Goal: Task Accomplishment & Management: Use online tool/utility

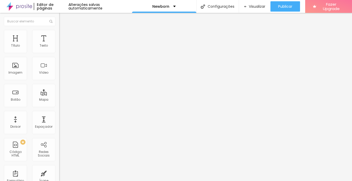
click at [59, 31] on img at bounding box center [61, 32] width 5 height 5
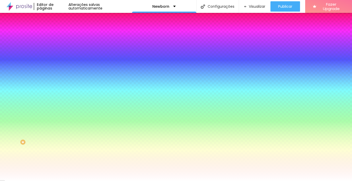
click at [59, 70] on div at bounding box center [88, 70] width 59 height 0
drag, startPoint x: 52, startPoint y: 133, endPoint x: 53, endPoint y: 119, distance: 14.7
click at [53, 119] on div at bounding box center [176, 90] width 352 height 181
click at [5, 89] on div at bounding box center [1, 88] width 5 height 1
click at [53, 114] on div at bounding box center [176, 90] width 352 height 181
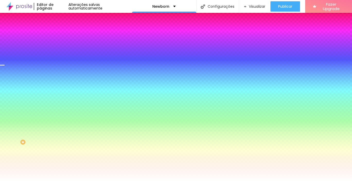
click at [53, 110] on div at bounding box center [176, 90] width 352 height 181
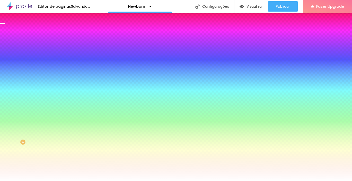
click at [52, 105] on div at bounding box center [176, 90] width 352 height 181
drag, startPoint x: 52, startPoint y: 105, endPoint x: 52, endPoint y: 102, distance: 3.1
click at [5, 10] on div at bounding box center [1, 9] width 5 height 1
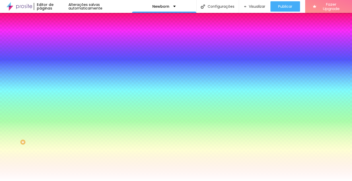
click at [59, 75] on input "#FFFFFF" at bounding box center [90, 72] width 62 height 5
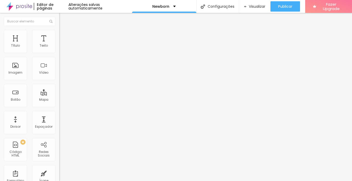
click at [59, 34] on li "Estilo" at bounding box center [88, 32] width 59 height 5
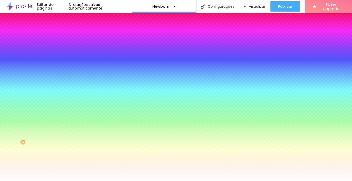
click at [59, 70] on div at bounding box center [88, 70] width 59 height 0
click at [17, 108] on div at bounding box center [176, 90] width 352 height 181
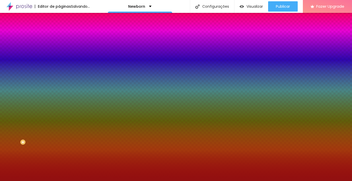
type input "#941111"
drag, startPoint x: 28, startPoint y: 111, endPoint x: 38, endPoint y: 116, distance: 10.8
click at [38, 116] on div at bounding box center [176, 90] width 352 height 181
click at [5, 2] on div at bounding box center [1, 2] width 5 height 1
drag, startPoint x: 53, startPoint y: 100, endPoint x: 53, endPoint y: 107, distance: 6.7
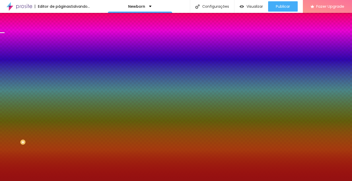
click at [5, 33] on div at bounding box center [1, 32] width 5 height 1
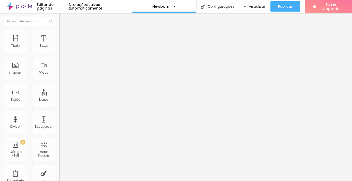
click at [59, 47] on span "Encaixotado" at bounding box center [69, 44] width 20 height 4
click at [59, 54] on div "Completo" at bounding box center [88, 52] width 59 height 3
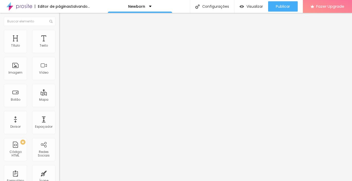
click at [59, 50] on span "Encaixotado" at bounding box center [69, 48] width 20 height 4
click at [59, 35] on li "Avançado" at bounding box center [88, 37] width 59 height 5
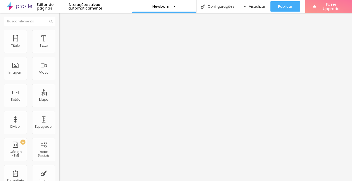
type input "60"
type input "71"
type input "76"
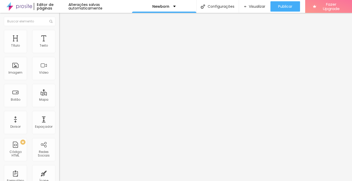
type input "76"
type input "97"
type input "102"
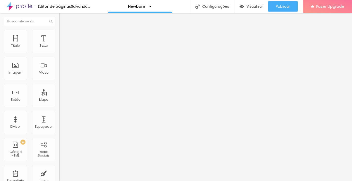
type input "108"
type input "118"
type input "123"
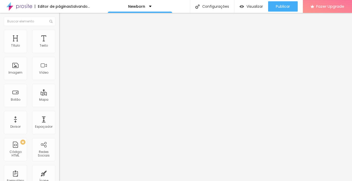
type input "123"
type input "134"
type input "139"
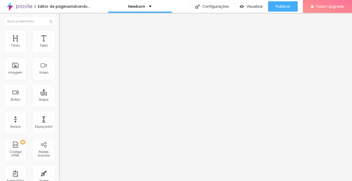
type input "155"
type input "176"
type input "192"
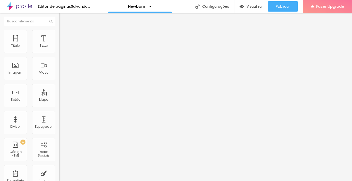
type input "192"
type input "223"
type input "239"
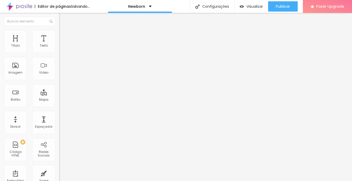
type input "245"
type input "271"
type input "287"
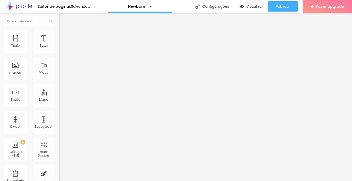
type input "287"
type input "308"
type input "318"
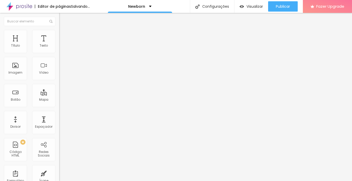
type input "334"
type input "355"
type input "360"
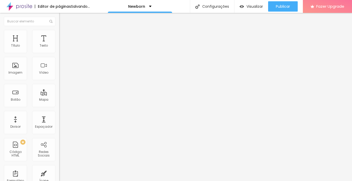
type input "360"
type input "371"
type input "376"
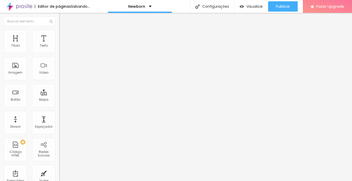
type input "387"
type input "376"
type input "355"
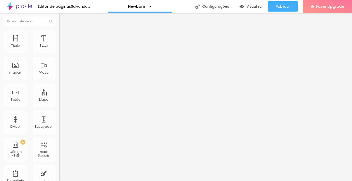
type input "355"
type input "313"
type input "308"
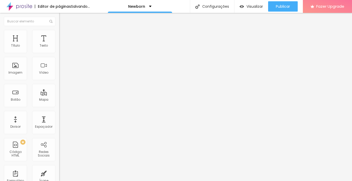
type input "292"
type input "266"
type input "245"
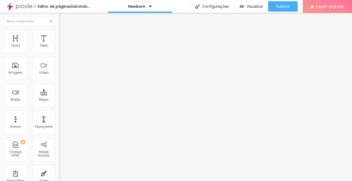
type input "245"
type input "234"
type input "187"
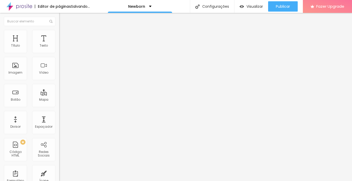
type input "165"
type input "155"
type input "150"
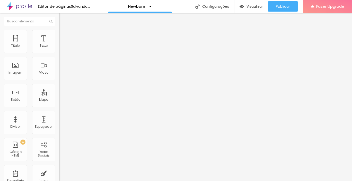
type input "150"
type input "144"
type input "134"
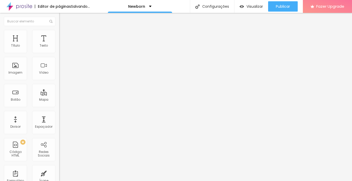
type input "129"
type input "118"
drag, startPoint x: 14, startPoint y: 60, endPoint x: 17, endPoint y: 60, distance: 3.2
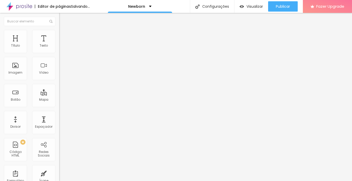
type input "118"
click at [59, 173] on input "range" at bounding box center [75, 175] width 33 height 4
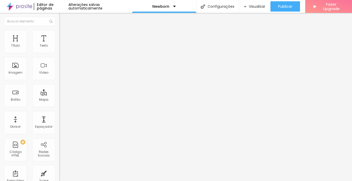
click at [64, 36] on span "Estilo" at bounding box center [68, 33] width 8 height 4
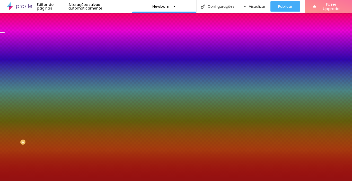
click at [59, 47] on span "Adicionar imagem" at bounding box center [75, 45] width 33 height 4
click at [59, 35] on li "Avançado" at bounding box center [88, 37] width 59 height 5
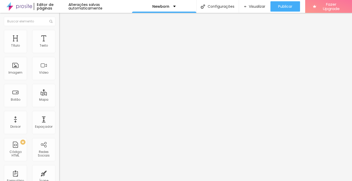
type input "23"
type input "50"
type input "60"
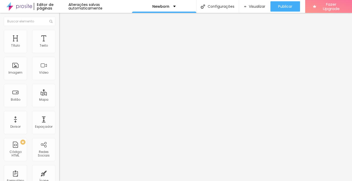
type input "60"
type input "92"
type input "144"
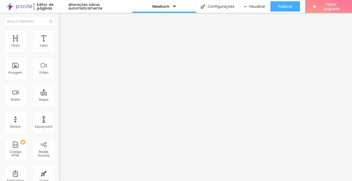
type input "150"
type input "160"
type input "192"
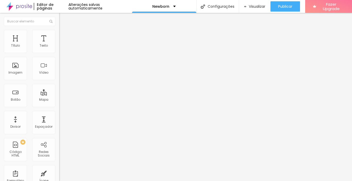
type input "192"
type input "197"
type input "208"
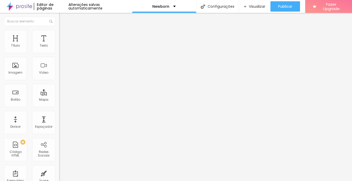
type input "234"
type input "245"
type input "271"
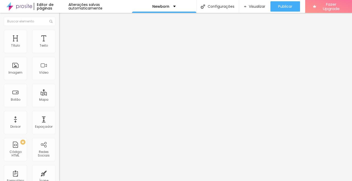
type input "271"
drag, startPoint x: 11, startPoint y: 60, endPoint x: 25, endPoint y: 62, distance: 13.8
click at [59, 173] on input "range" at bounding box center [75, 175] width 33 height 4
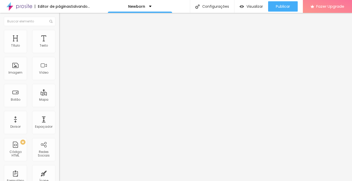
type input "148"
type input "145"
type input "134"
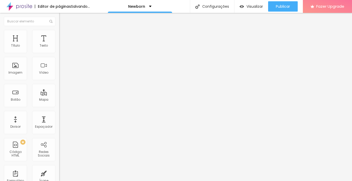
type input "134"
type input "129"
type input "113"
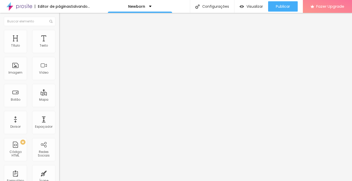
type input "102"
type input "107"
type input "133"
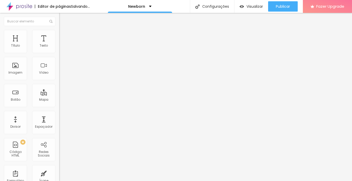
type input "133"
type input "282"
type input "477"
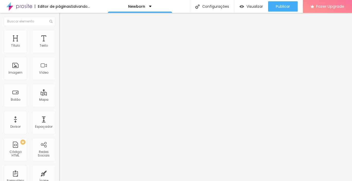
type input "500"
type input "119"
type input "148"
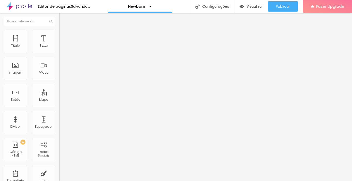
type input "148"
type input "158"
type input "161"
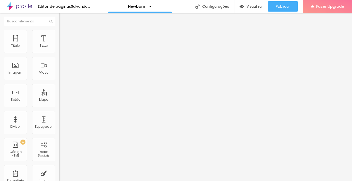
type input "155"
type input "92"
type input "89"
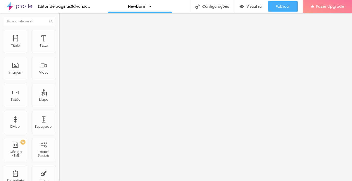
type input "89"
type input "88"
type input "76"
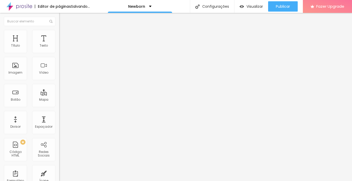
type input "71"
type input "76"
type input "92"
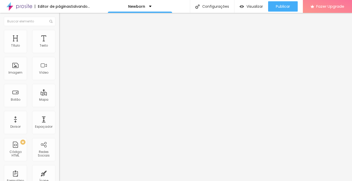
type input "92"
type input "97"
type input "108"
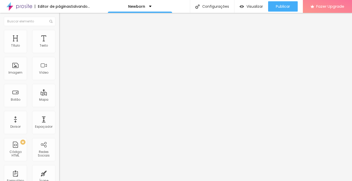
type input "113"
type input "102"
type input "97"
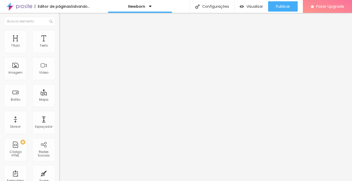
type input "97"
type input "92"
drag, startPoint x: 19, startPoint y: 60, endPoint x: 16, endPoint y: 60, distance: 2.6
type input "92"
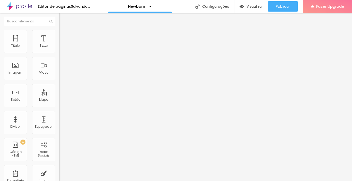
click at [59, 173] on input "range" at bounding box center [75, 175] width 33 height 4
